Goal: Task Accomplishment & Management: Manage account settings

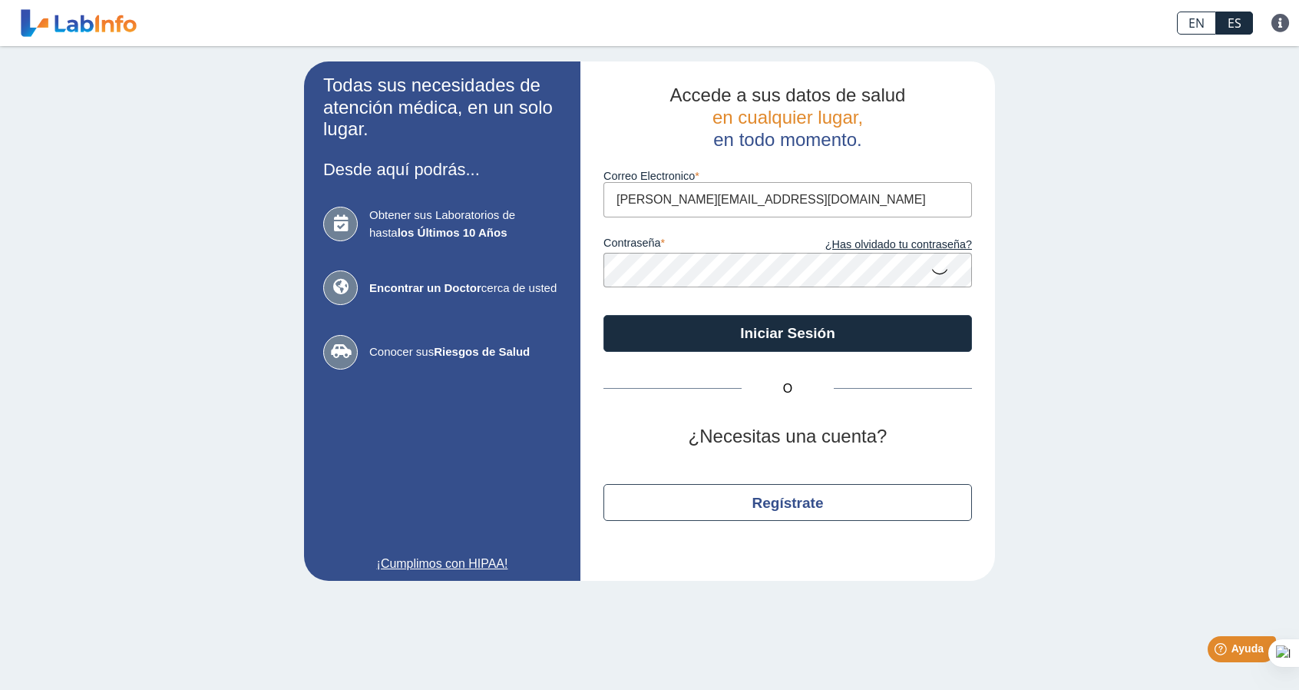
type input "[PERSON_NAME][EMAIL_ADDRESS][DOMAIN_NAME]"
click at [604, 315] on button "Iniciar Sesión" at bounding box center [788, 333] width 369 height 37
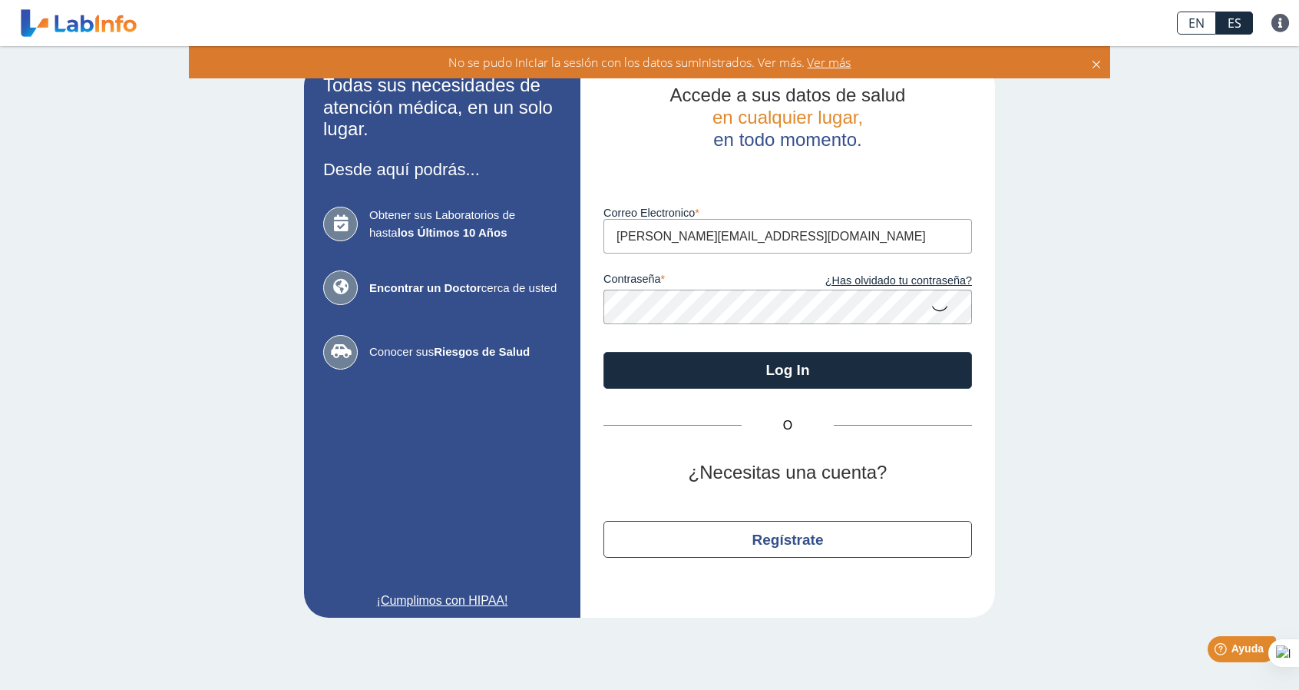
click at [604, 352] on button "Log In" at bounding box center [788, 370] width 369 height 37
